Goal: Use online tool/utility: Utilize a website feature to perform a specific function

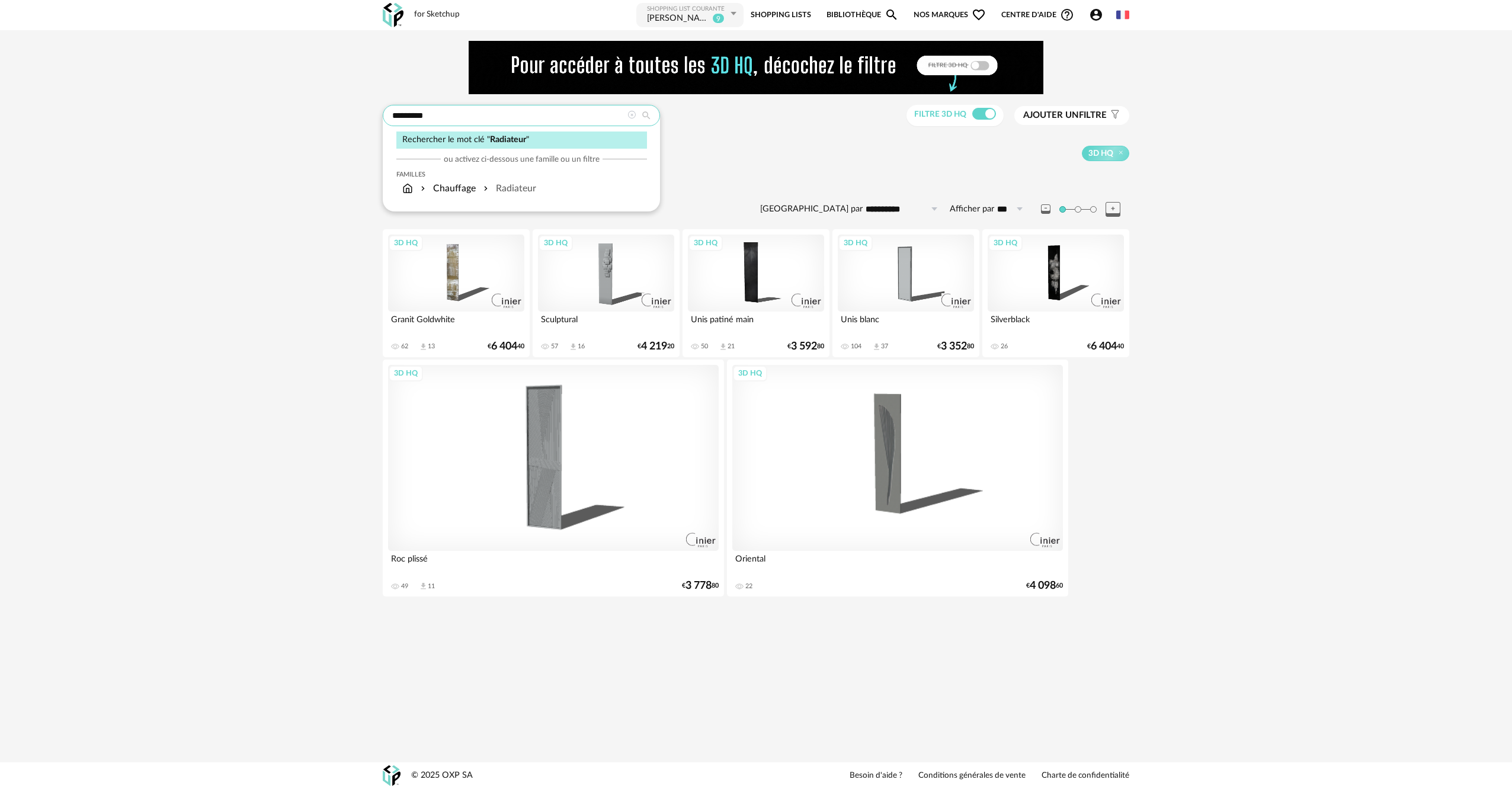
click at [475, 115] on input "*********" at bounding box center [521, 115] width 278 height 21
click at [772, 152] on div "3D HQ" at bounding box center [818, 153] width 622 height 16
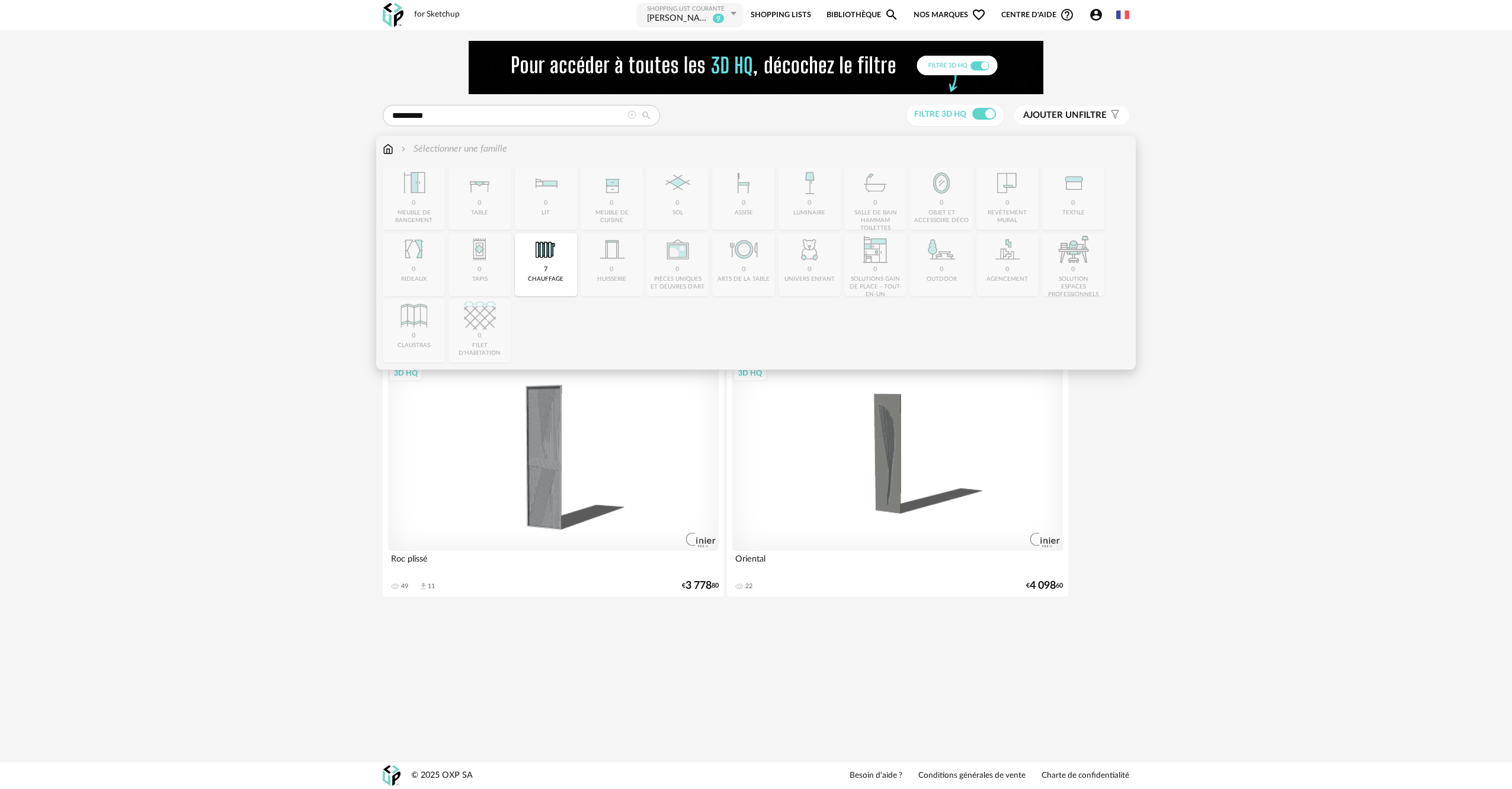
click at [387, 143] on img at bounding box center [387, 149] width 10 height 14
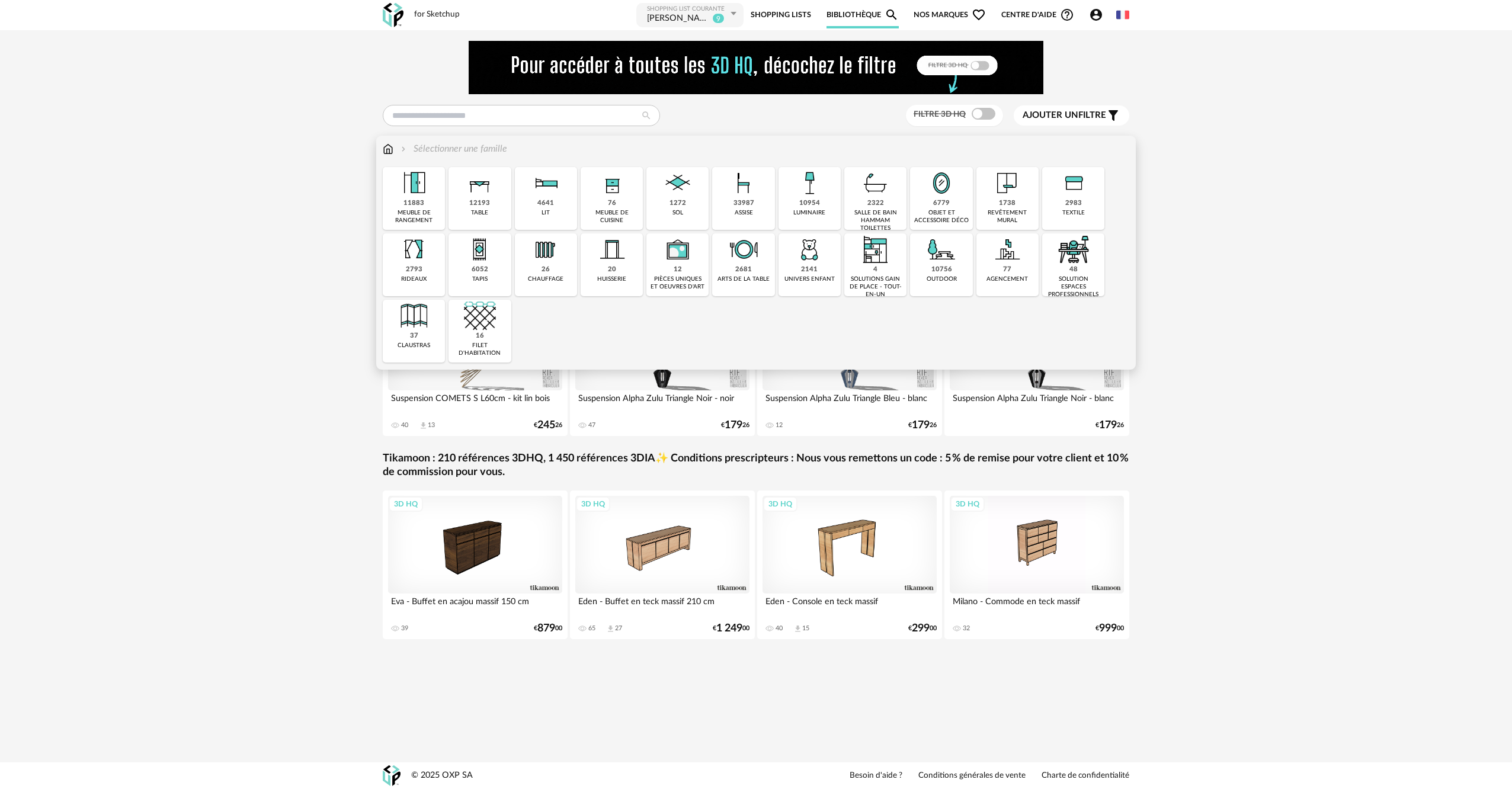
click at [620, 202] on div "76 meuble de cuisine" at bounding box center [612, 199] width 62 height 63
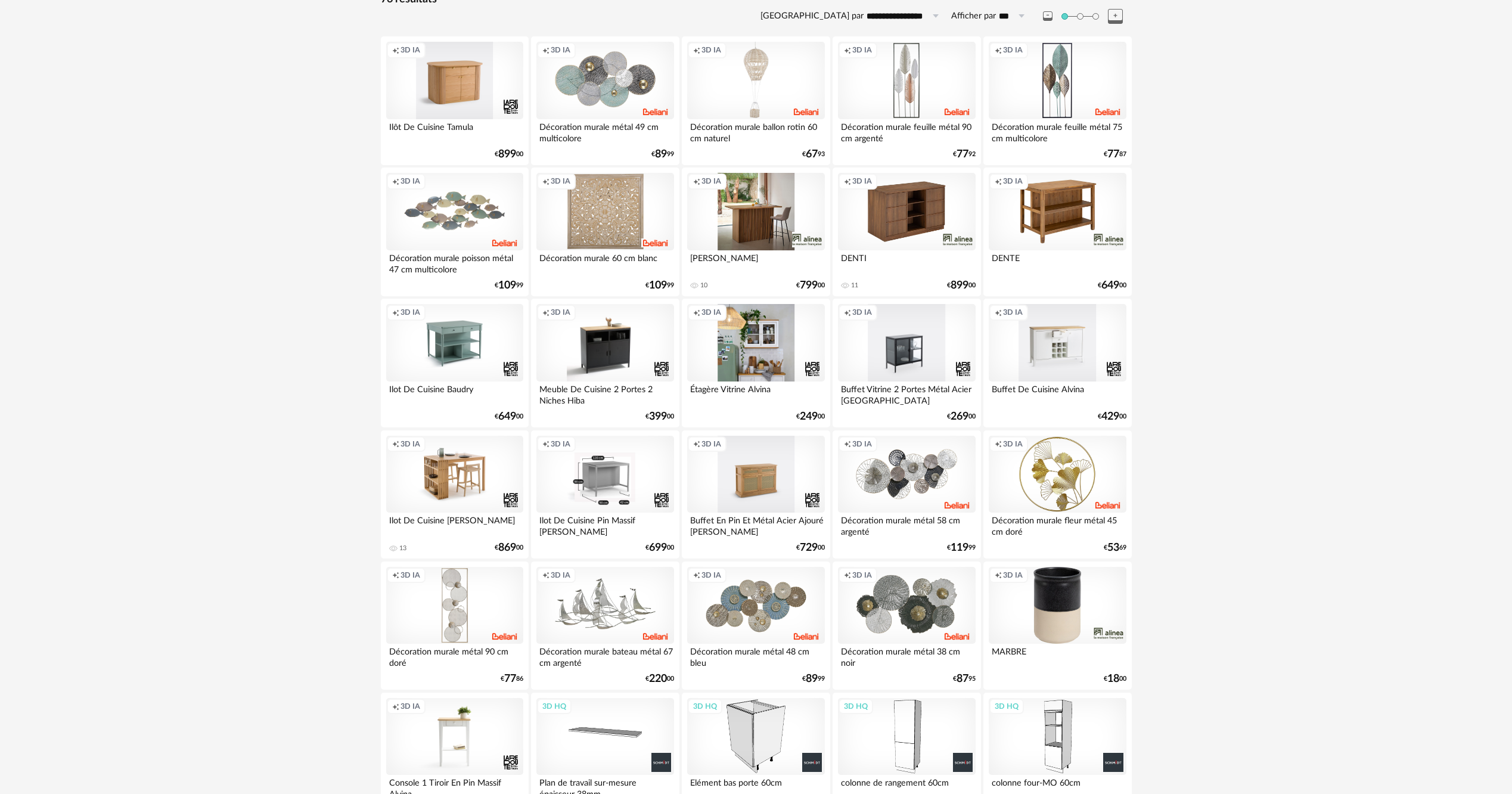
scroll to position [358, 0]
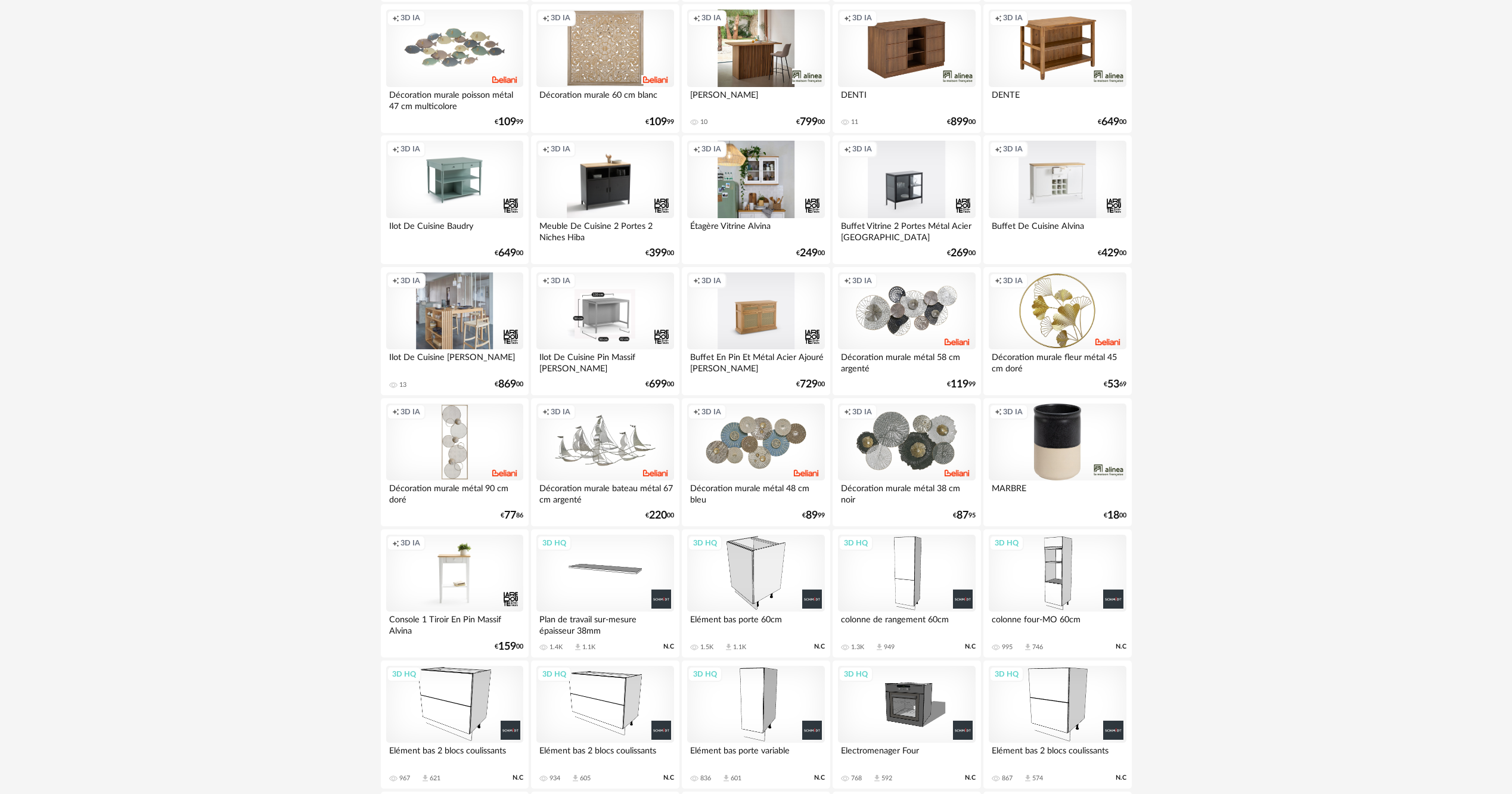
click at [478, 318] on div "Creation icon 3D IA" at bounding box center [455, 311] width 137 height 78
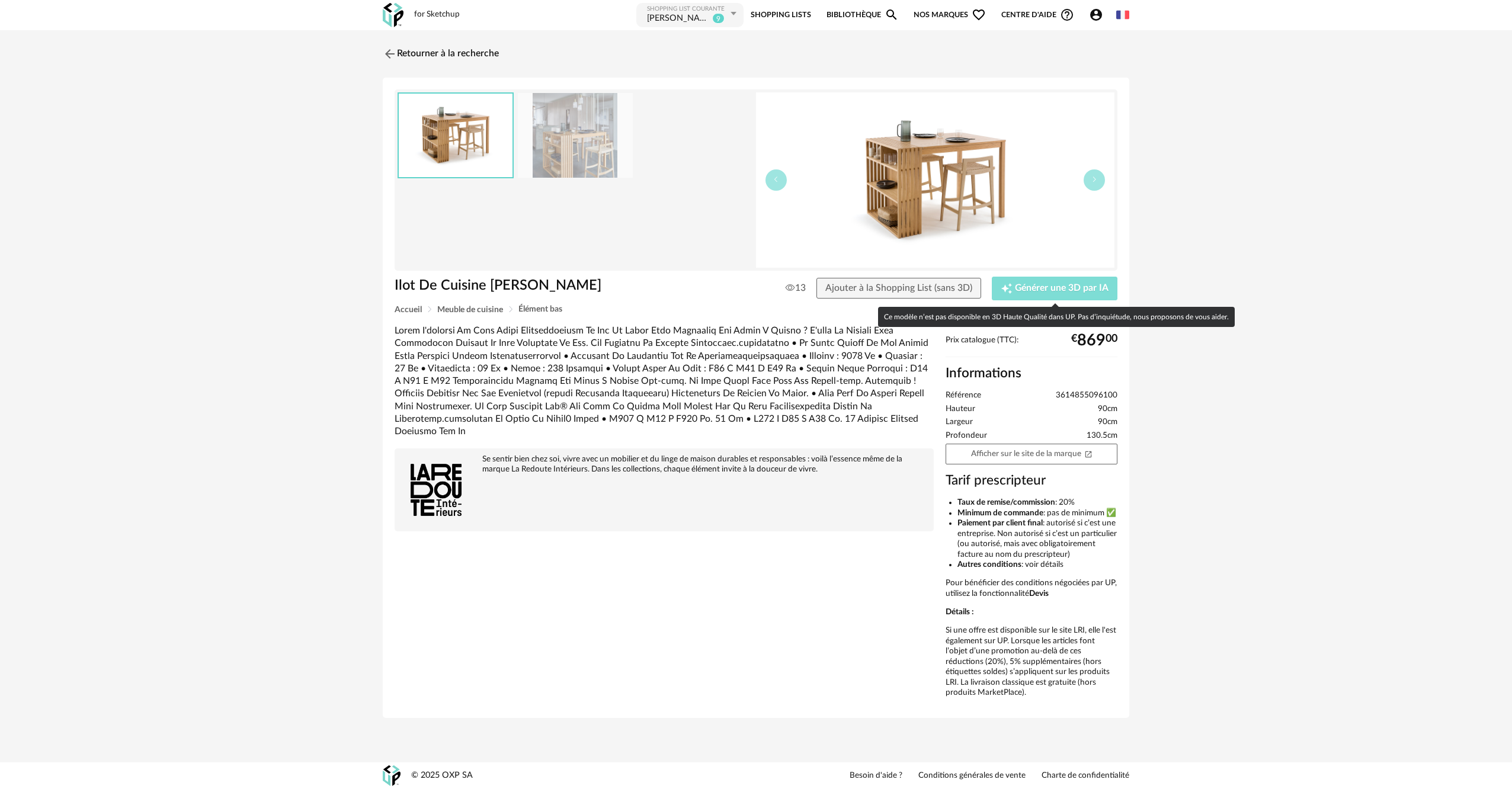
click at [1074, 291] on span "Générer une 3D par IA" at bounding box center [1061, 289] width 94 height 9
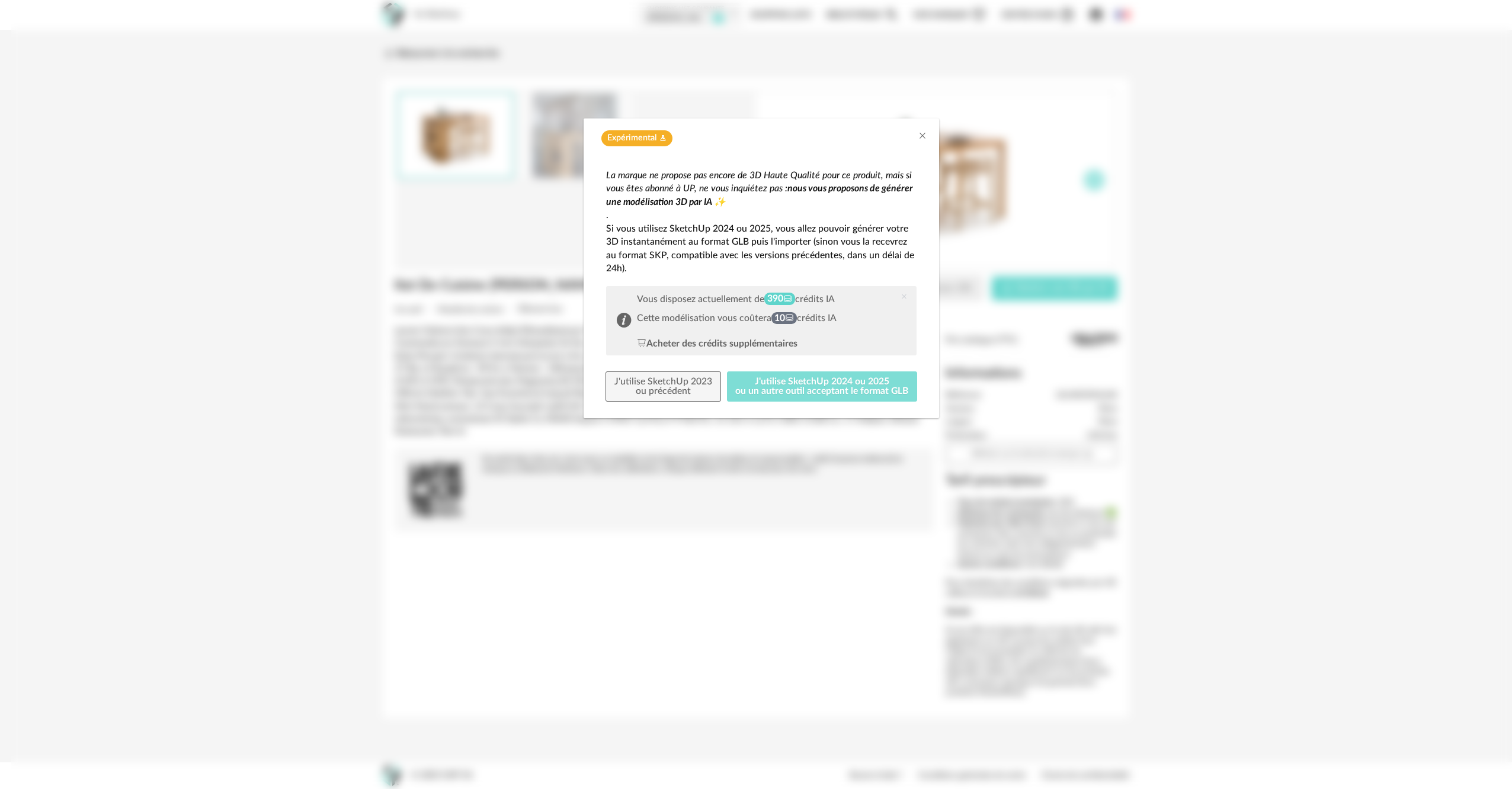
click at [828, 389] on button "J'utilise SketchUp 2024 ou 2025 ou un autre outil acceptant le format GLB" at bounding box center [822, 386] width 191 height 31
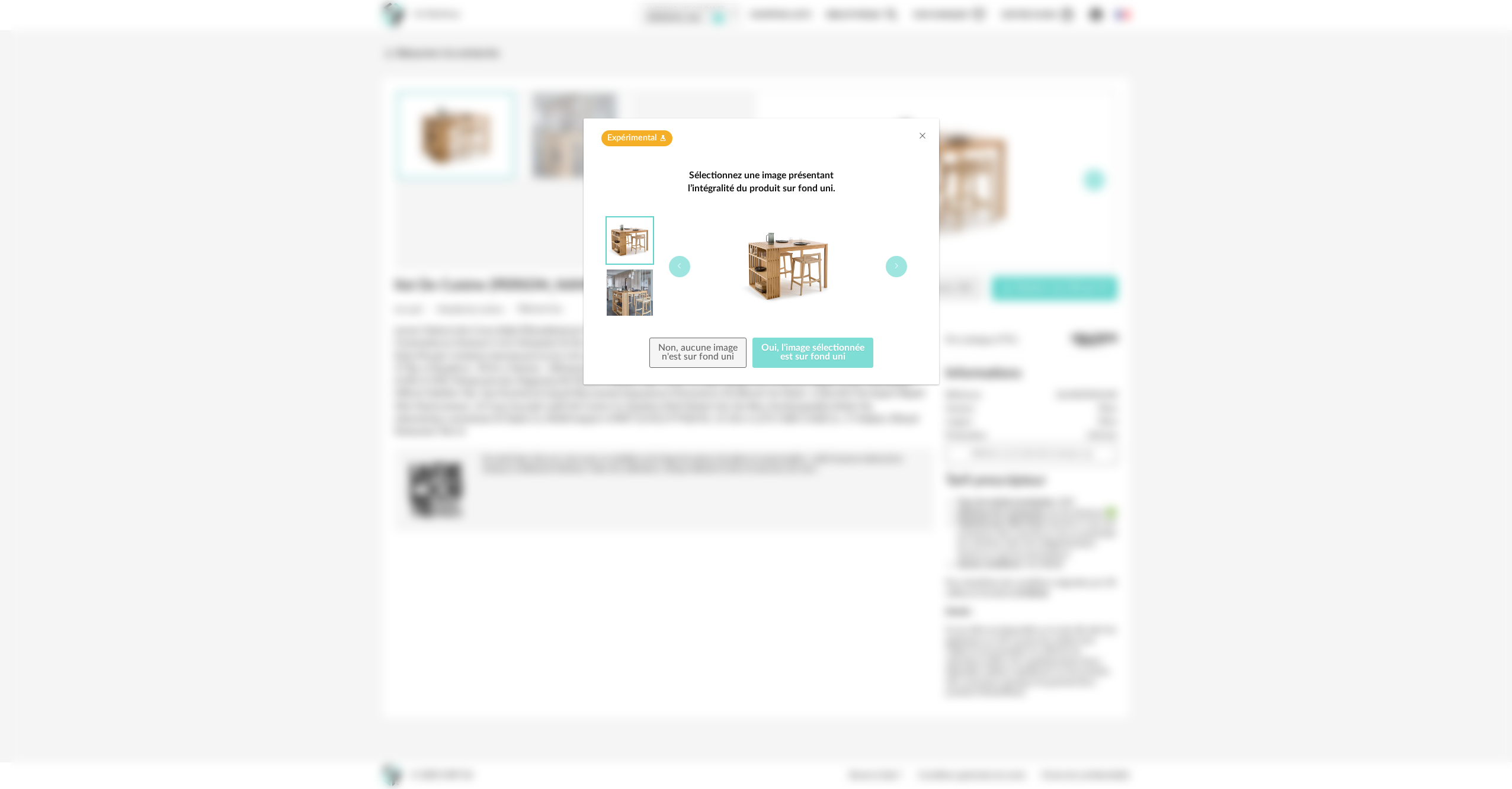
click at [815, 355] on button "Oui, l'image sélectionnée est sur fond uni" at bounding box center [813, 353] width 121 height 31
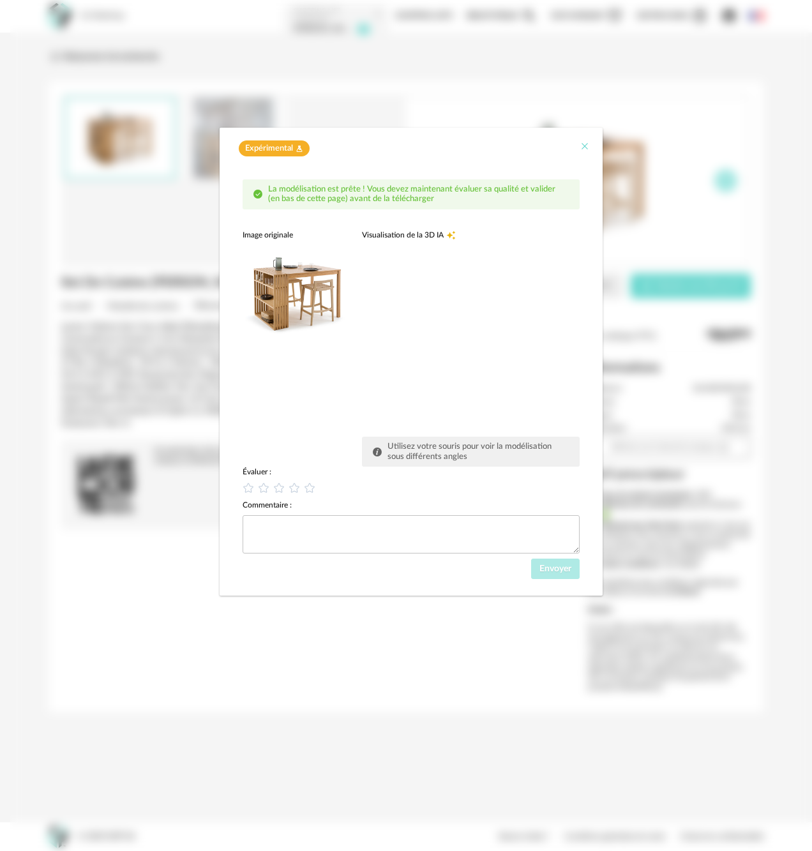
click at [585, 146] on icon "Close" at bounding box center [585, 146] width 10 height 10
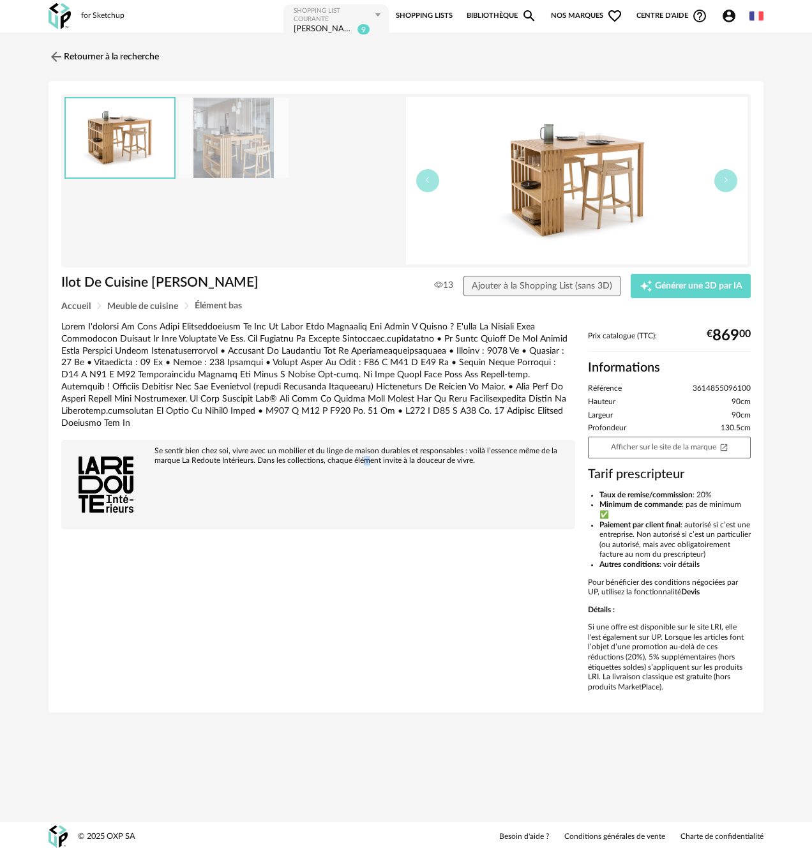
drag, startPoint x: 370, startPoint y: 648, endPoint x: 359, endPoint y: 647, distance: 10.2
click at [360, 647] on div "Se sentir bien chez soi, vivre avec un mobilier et du linge de maison durables …" at bounding box center [406, 510] width 702 height 379
